Goal: Browse casually

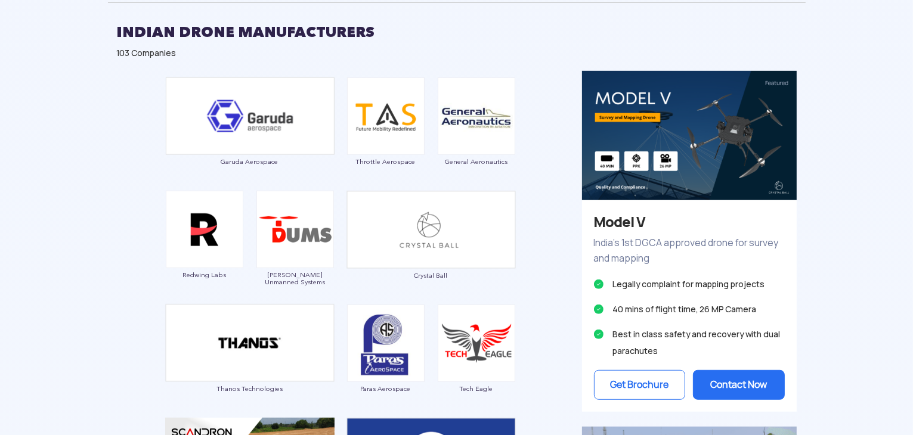
scroll to position [689, 0]
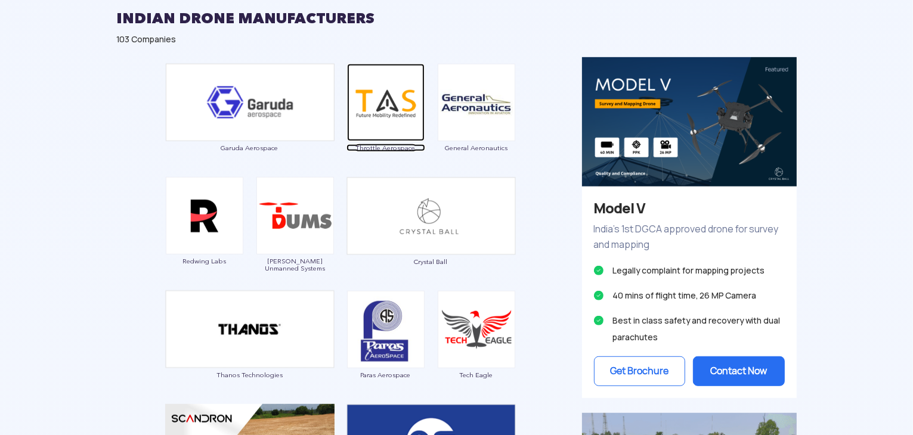
click at [394, 123] on img at bounding box center [386, 103] width 78 height 78
click at [404, 91] on img at bounding box center [386, 103] width 78 height 78
click at [393, 117] on img at bounding box center [386, 103] width 78 height 78
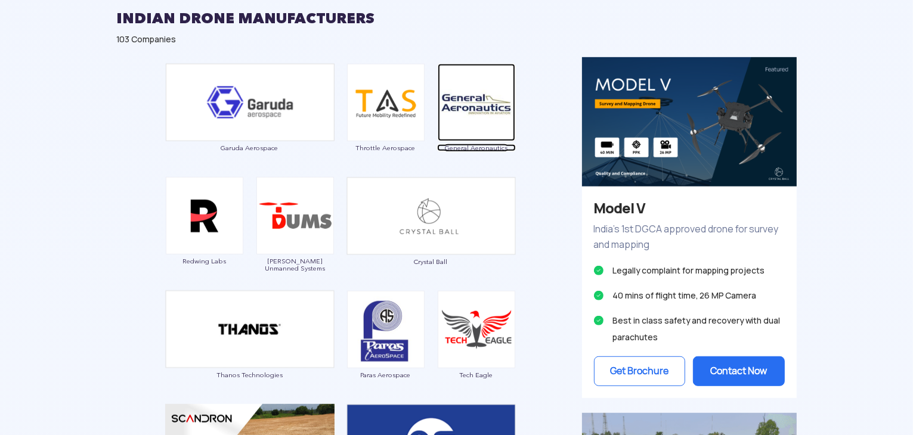
click at [443, 87] on img at bounding box center [477, 103] width 78 height 78
click at [476, 90] on img at bounding box center [477, 103] width 78 height 78
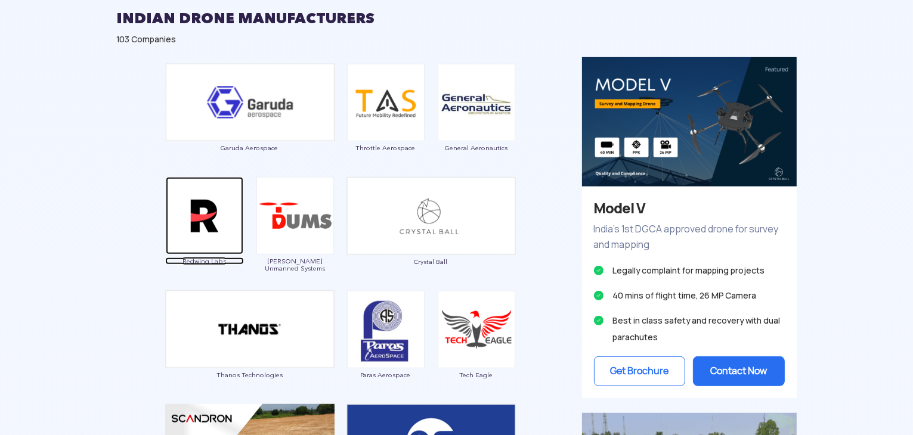
click at [213, 209] on img at bounding box center [205, 216] width 78 height 78
click at [227, 225] on img at bounding box center [205, 216] width 78 height 78
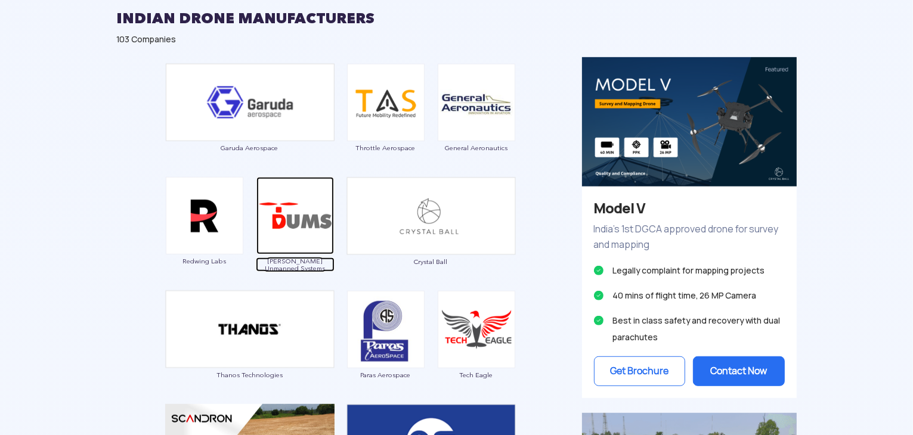
click at [263, 232] on img at bounding box center [295, 216] width 78 height 78
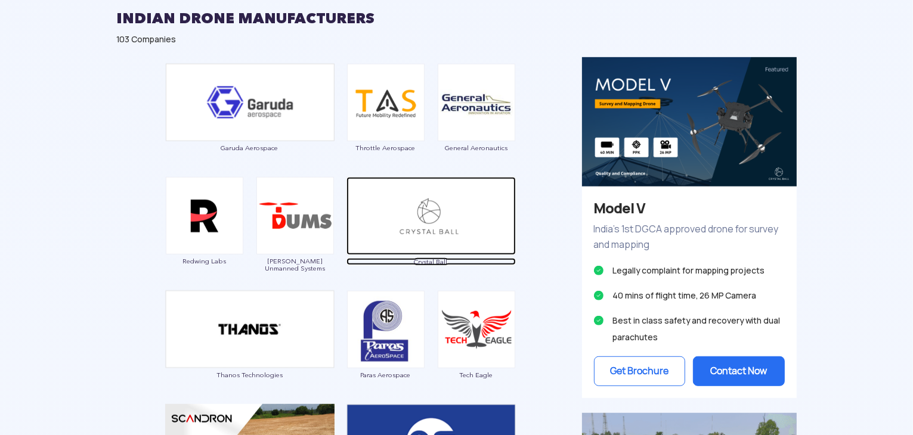
click at [388, 218] on img at bounding box center [430, 216] width 169 height 78
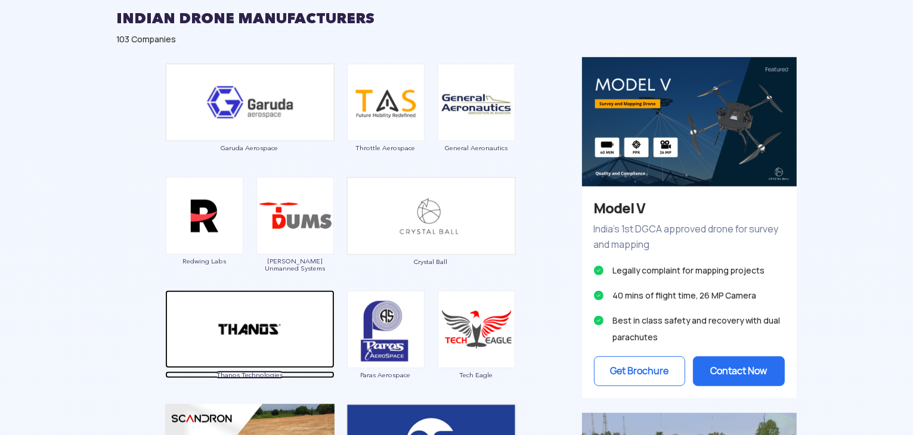
click at [298, 323] on img at bounding box center [249, 329] width 169 height 78
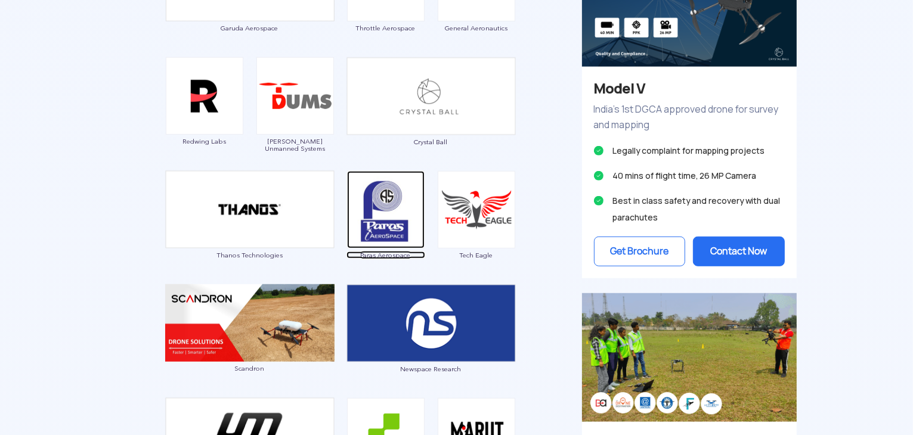
click at [398, 212] on img at bounding box center [386, 210] width 78 height 78
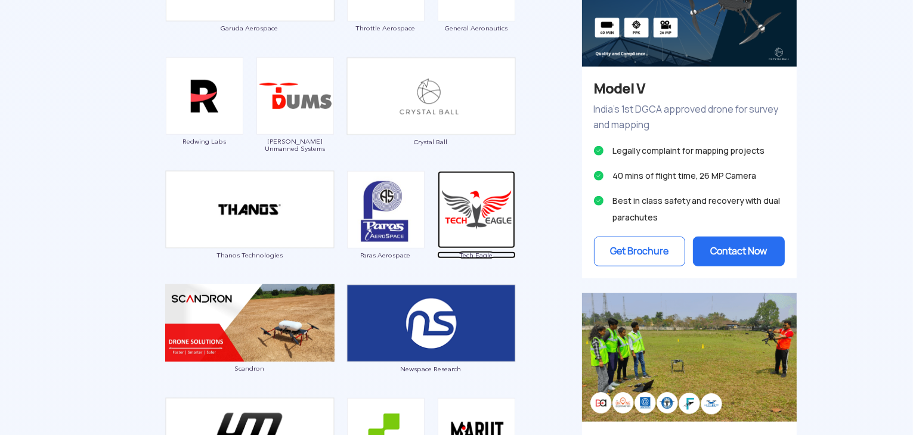
click at [451, 203] on img at bounding box center [477, 210] width 78 height 78
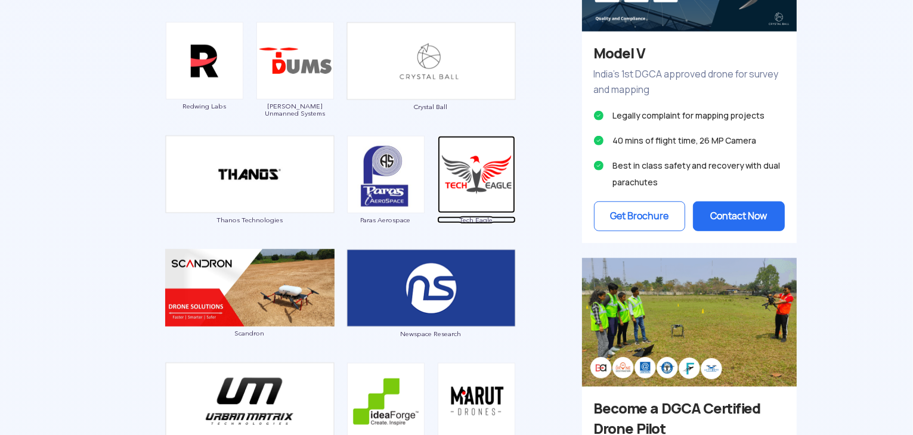
scroll to position [843, 0]
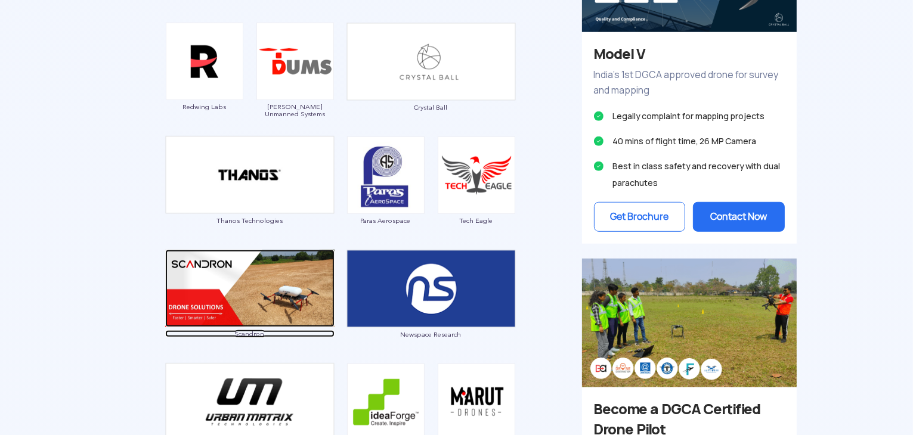
click at [260, 281] on img at bounding box center [249, 289] width 169 height 78
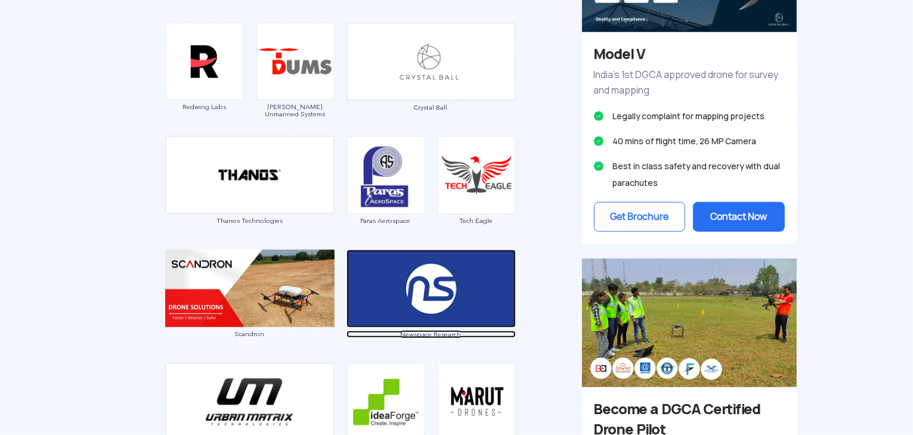
click at [481, 299] on img at bounding box center [430, 289] width 169 height 78
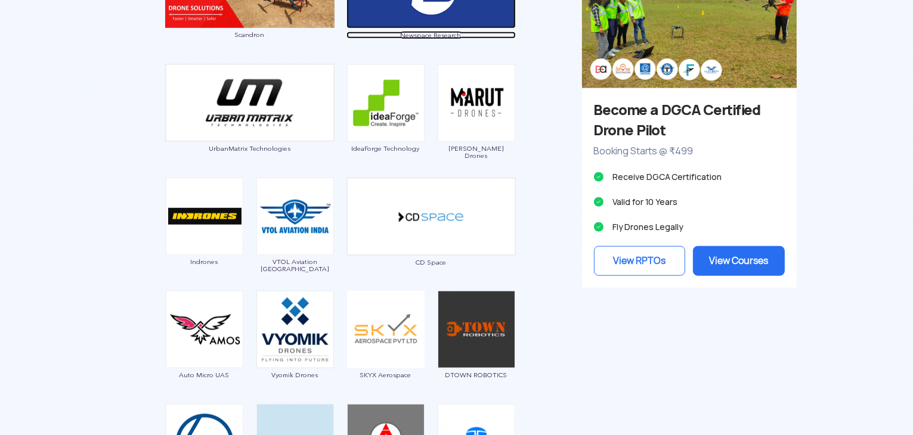
scroll to position [1140, 0]
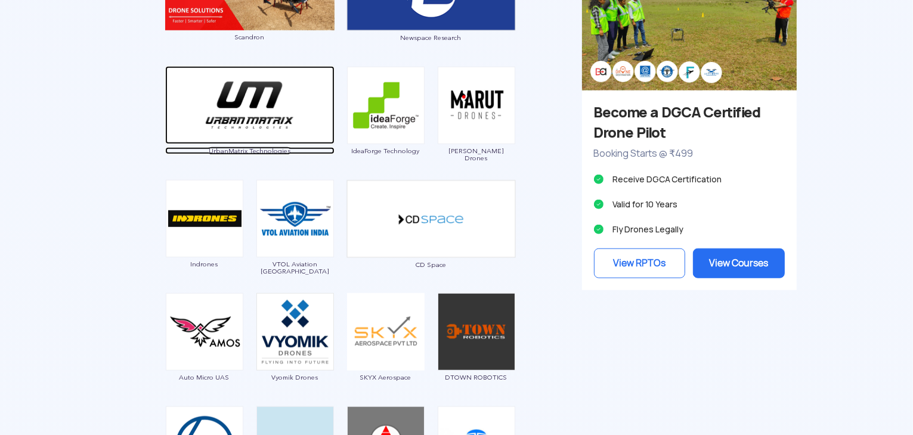
click at [236, 110] on img at bounding box center [249, 105] width 169 height 78
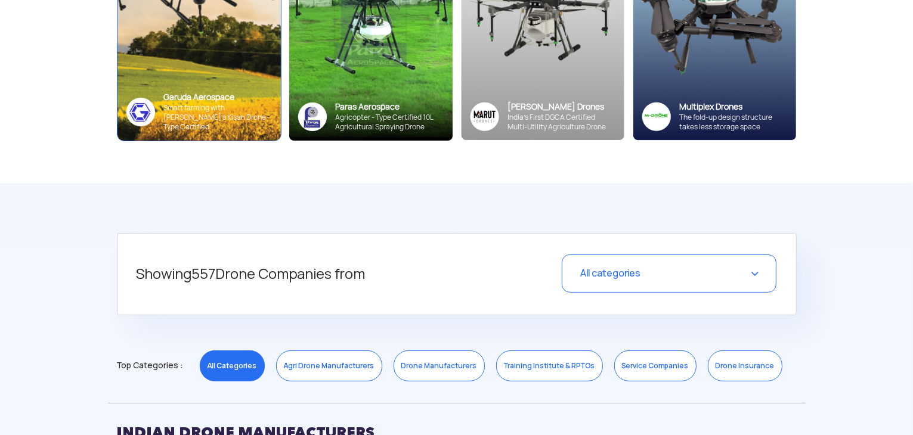
scroll to position [274, 0]
